Goal: Task Accomplishment & Management: Complete application form

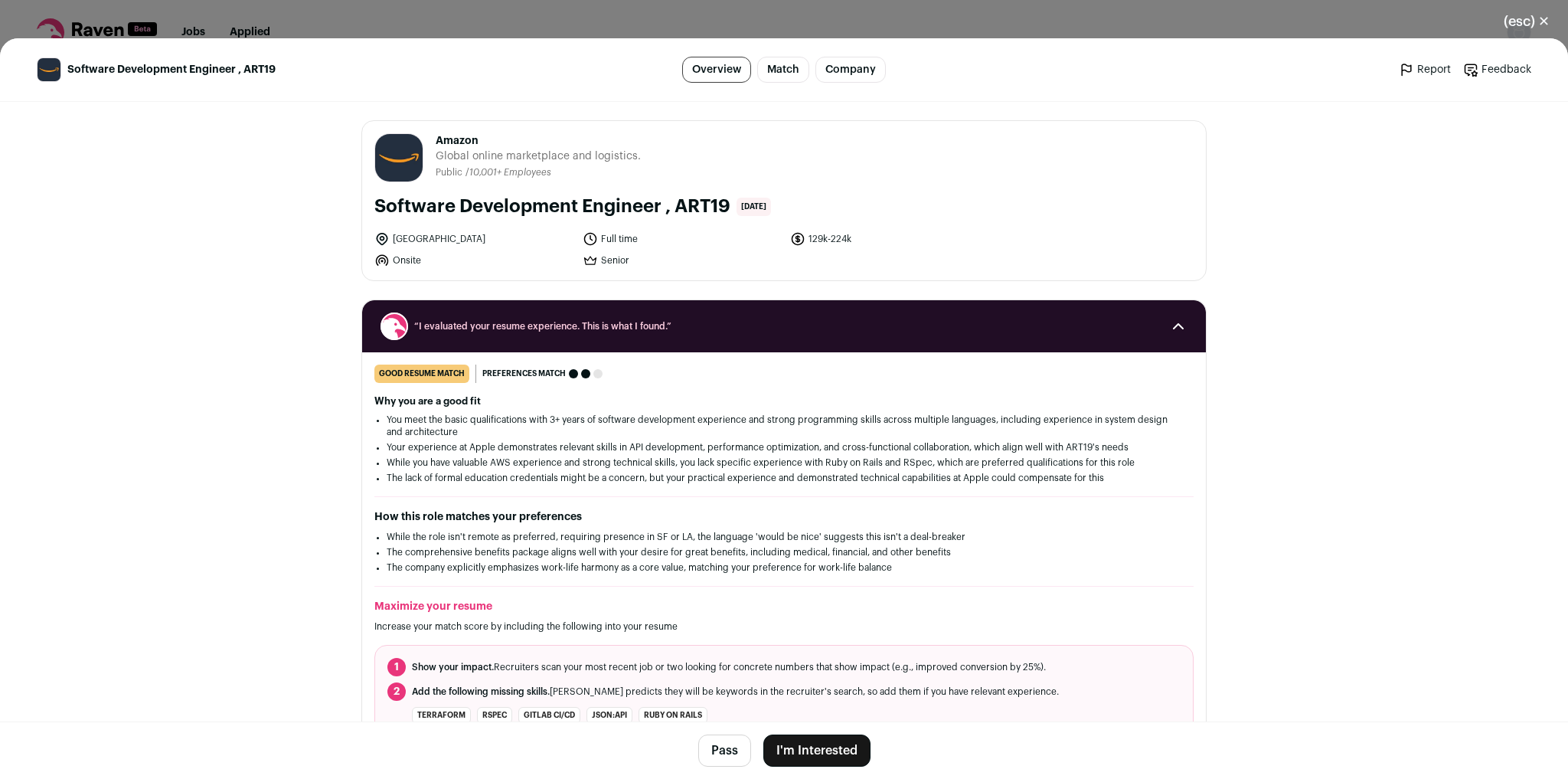
click at [797, 759] on button "I'm Interested" at bounding box center [817, 750] width 107 height 32
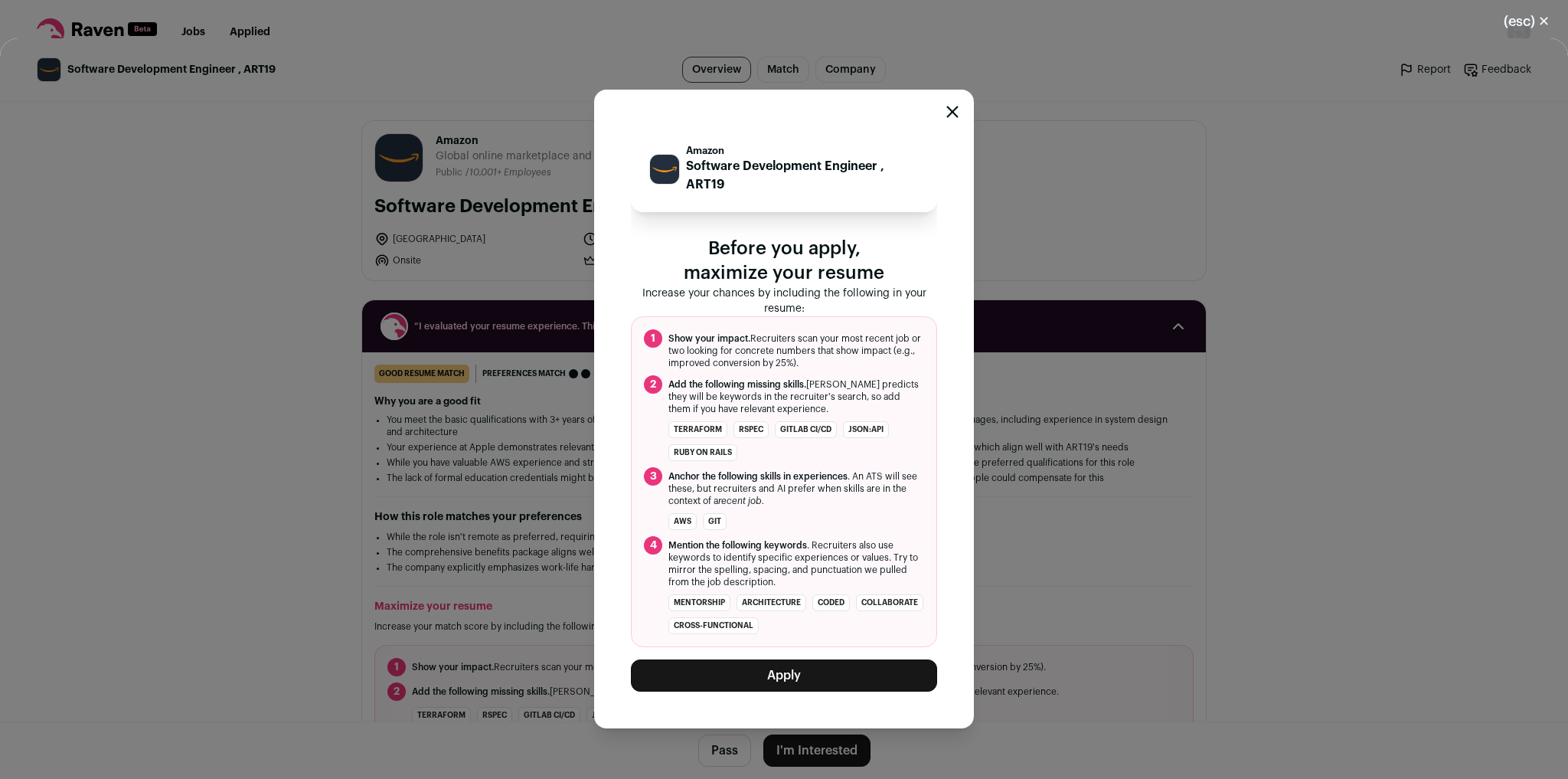
click at [775, 662] on button "Apply" at bounding box center [784, 675] width 307 height 32
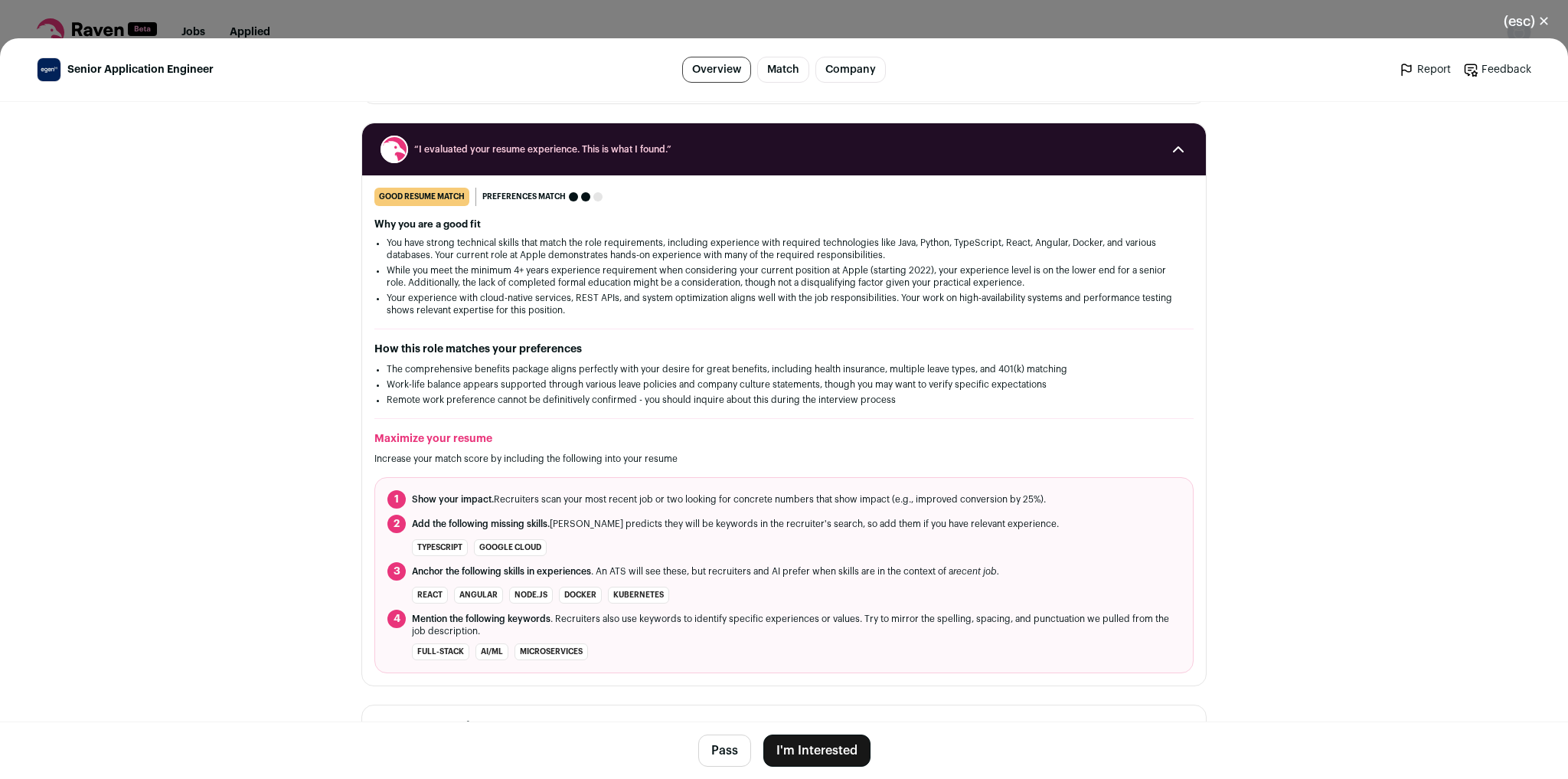
scroll to position [184, 0]
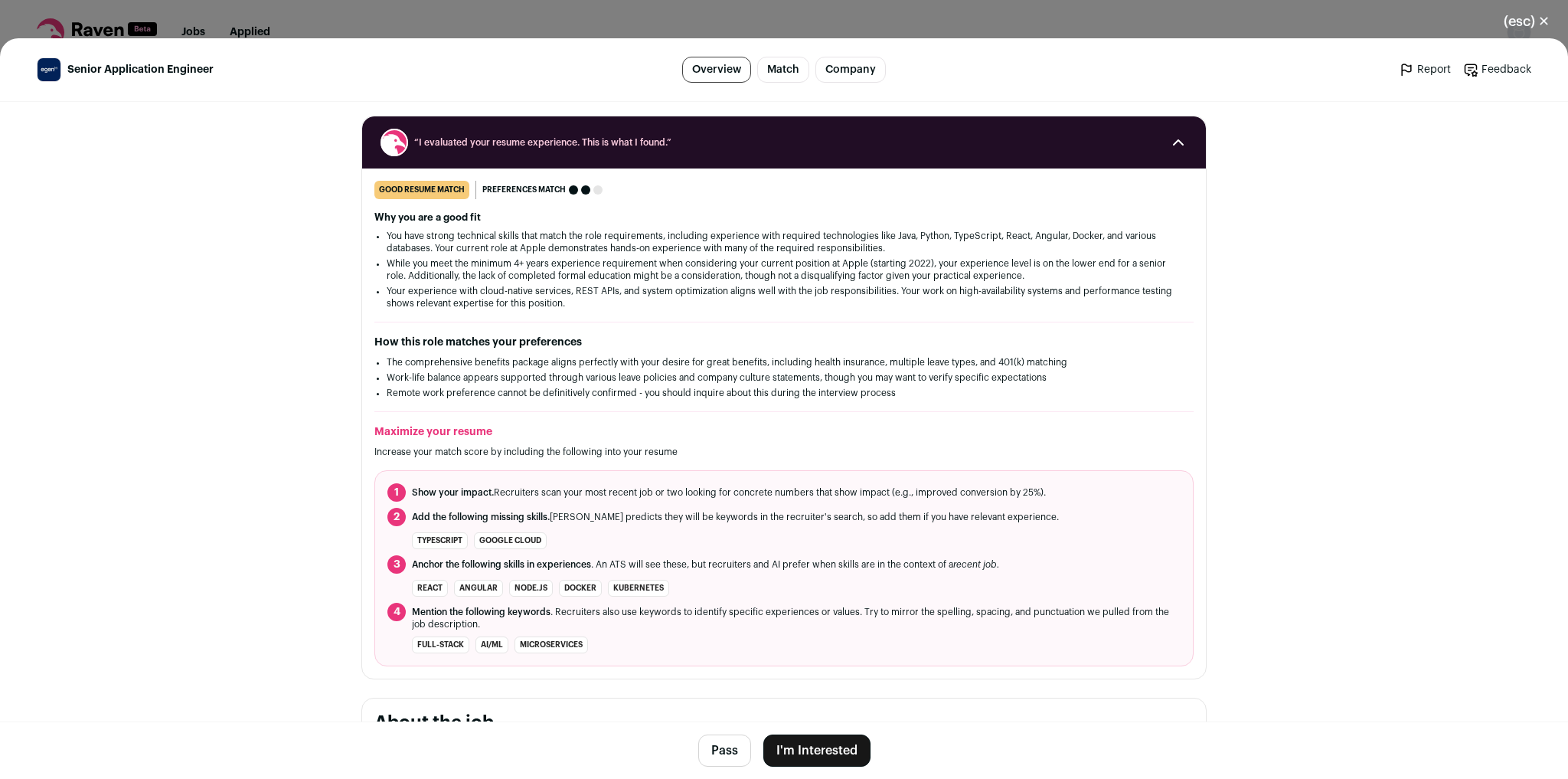
click at [812, 739] on button "I'm Interested" at bounding box center [817, 750] width 107 height 32
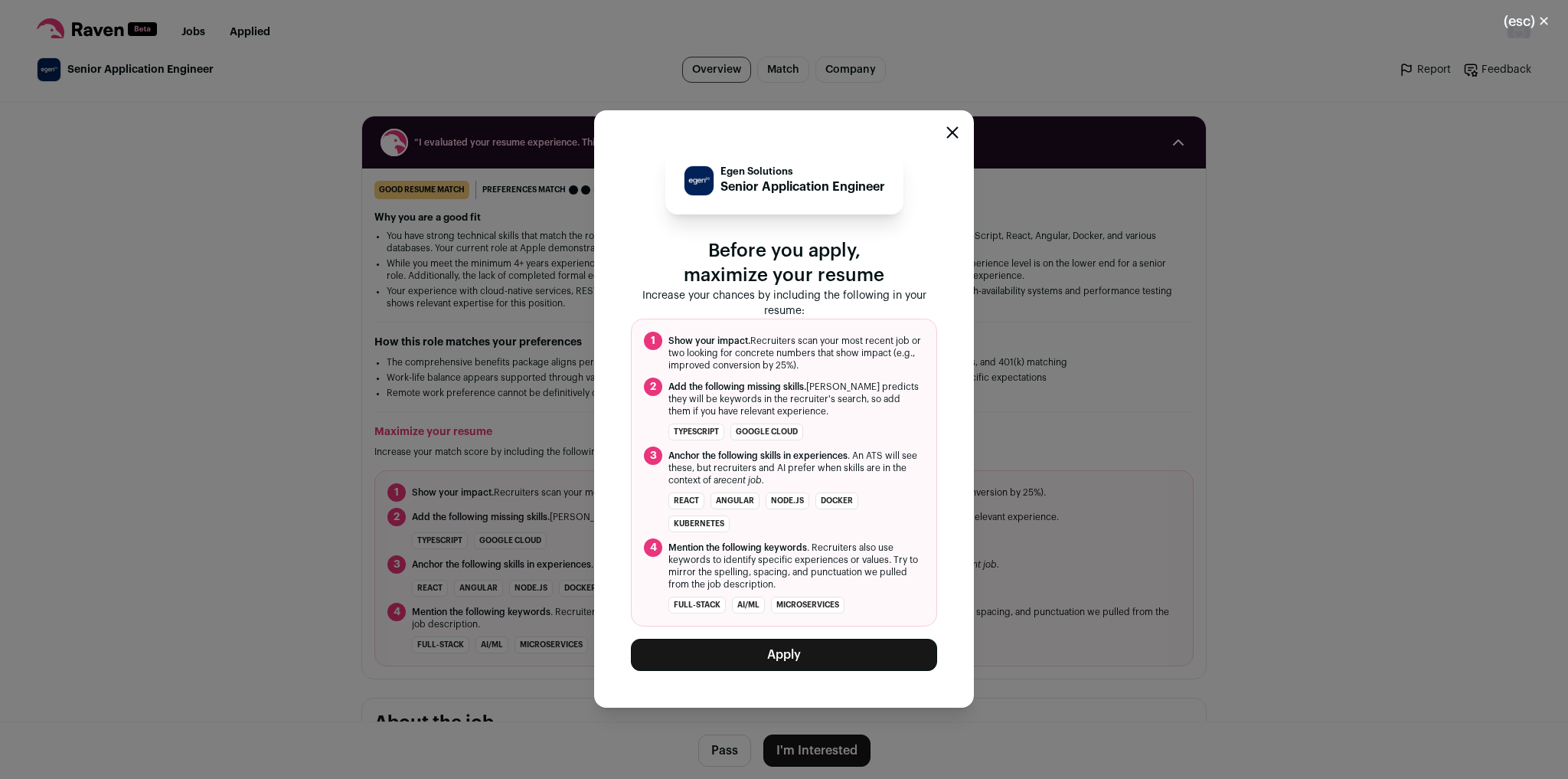
click at [762, 661] on button "Apply" at bounding box center [784, 654] width 307 height 32
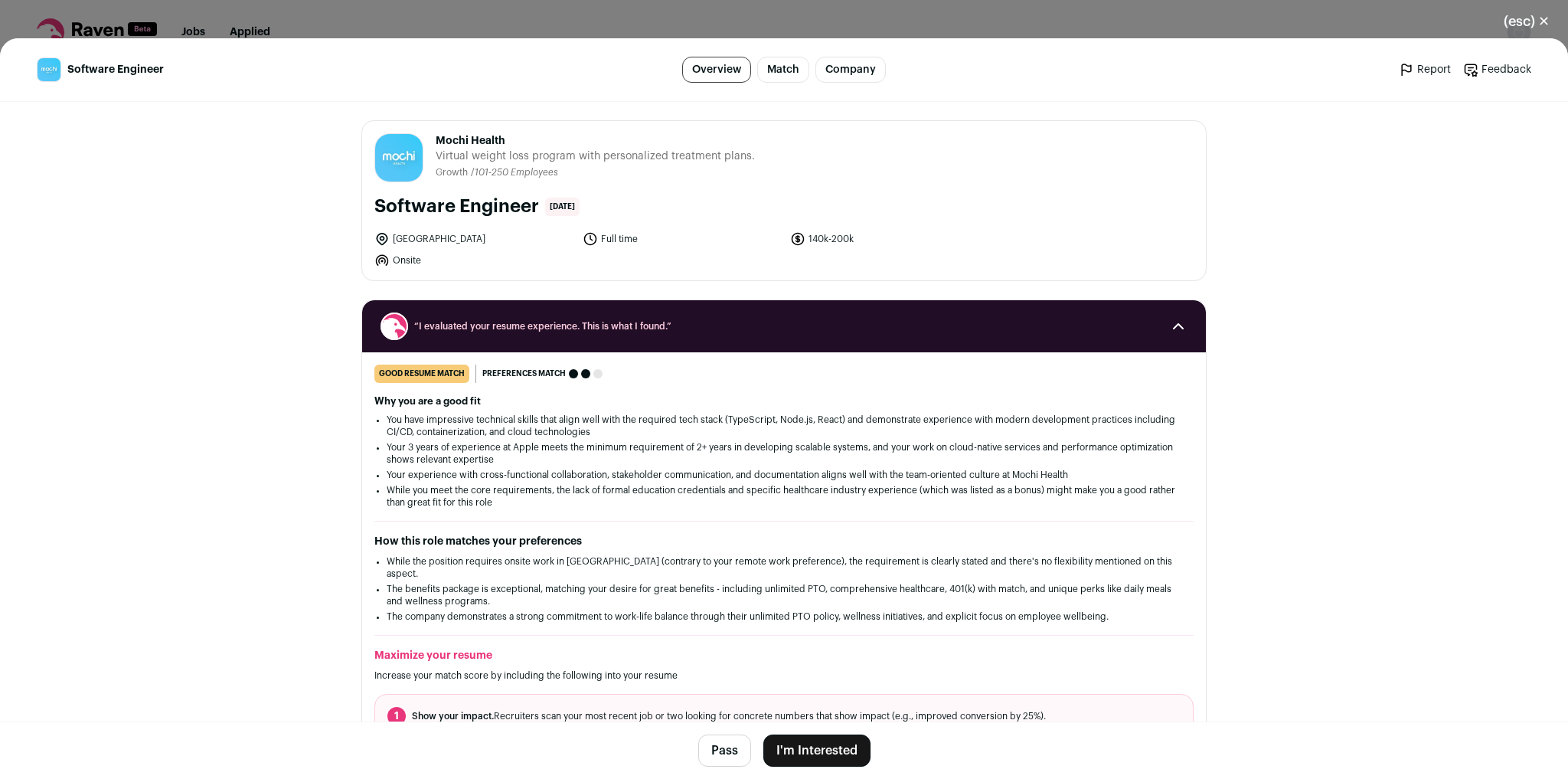
click at [795, 753] on button "I'm Interested" at bounding box center [817, 750] width 107 height 32
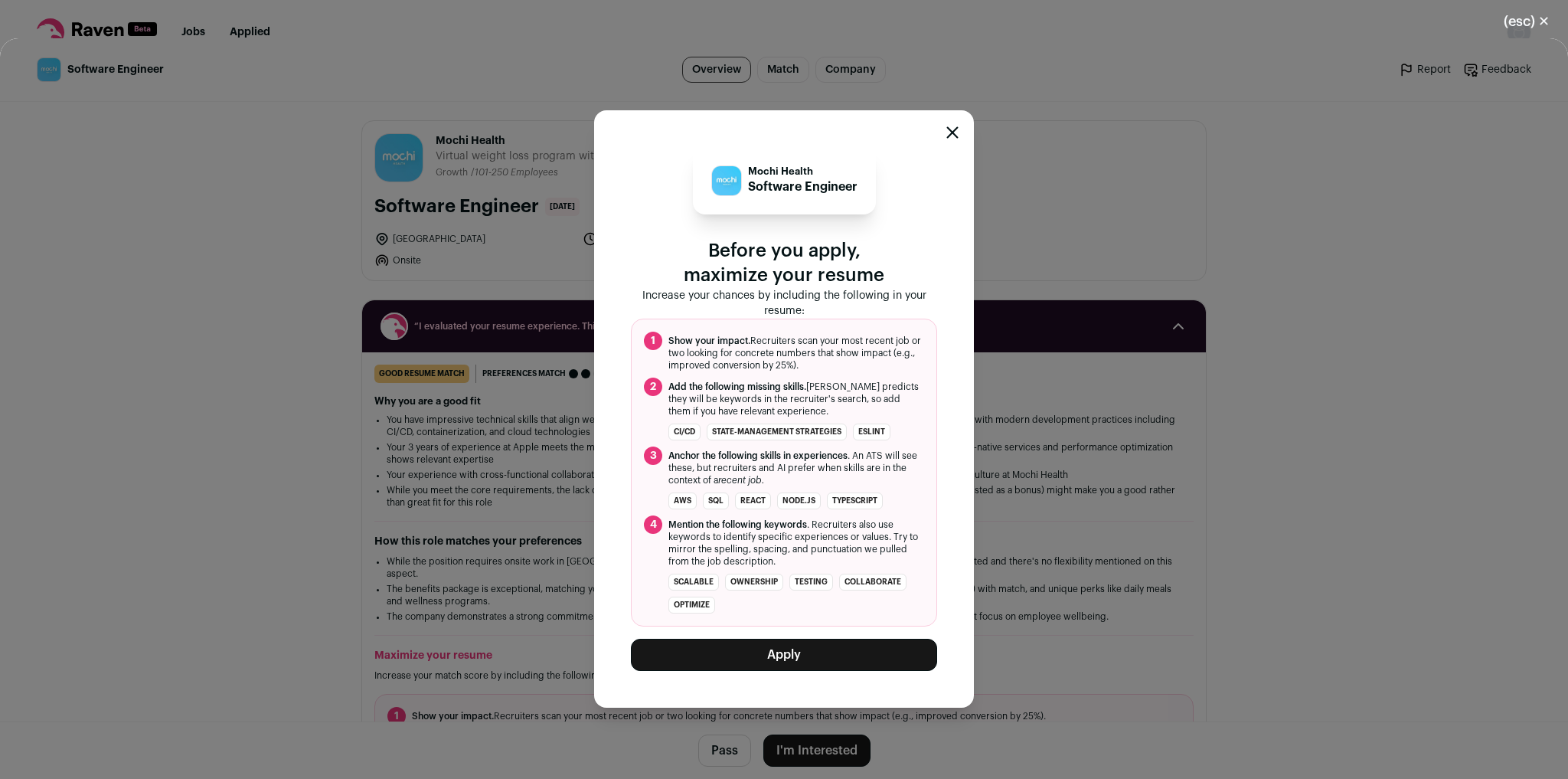
click at [775, 653] on button "Apply" at bounding box center [784, 654] width 307 height 32
